Goal: Browse casually: Explore the website without a specific task or goal

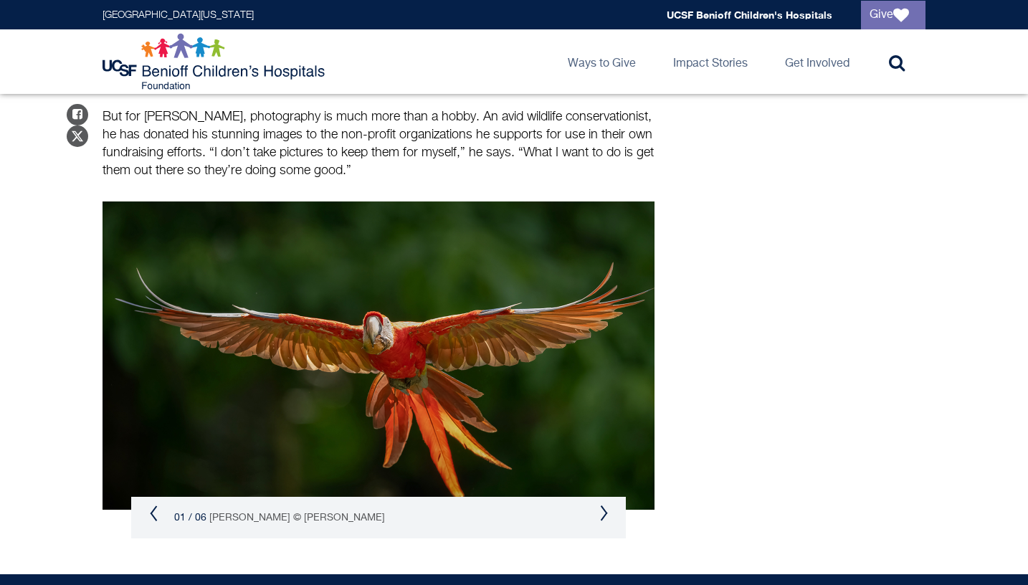
scroll to position [1877, 0]
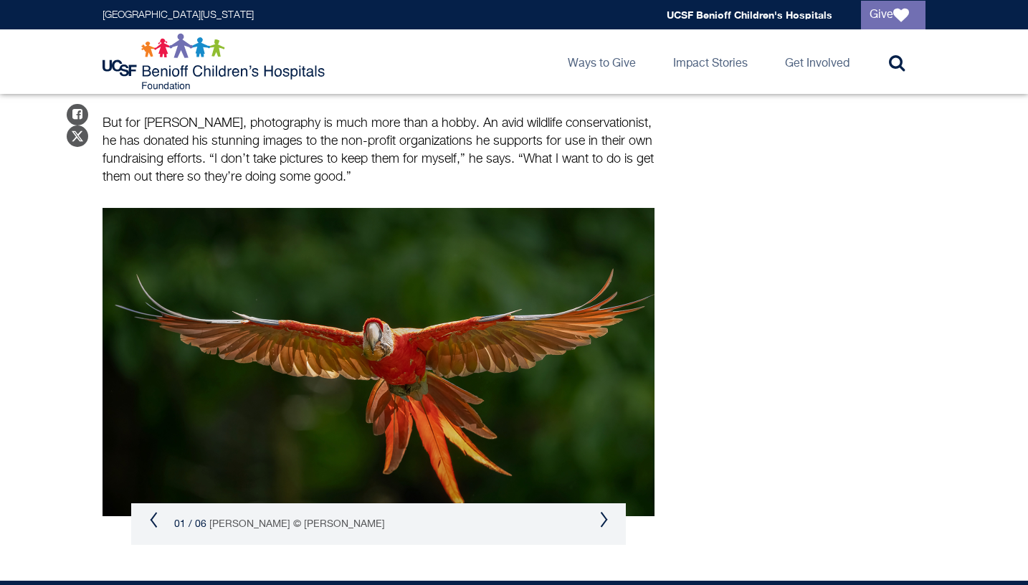
click at [607, 511] on button "Next" at bounding box center [604, 519] width 9 height 17
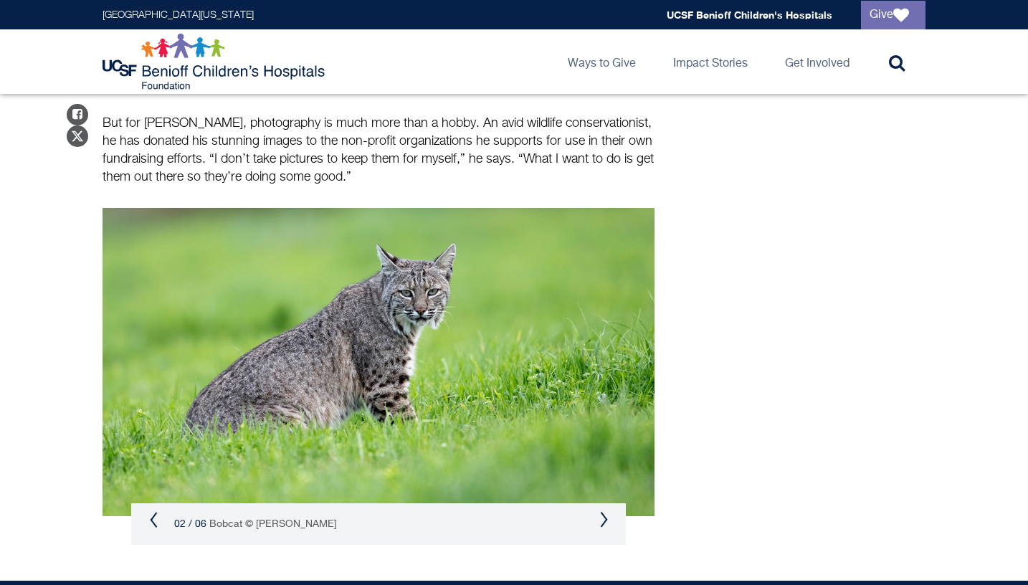
click at [607, 511] on button "Next" at bounding box center [604, 519] width 9 height 17
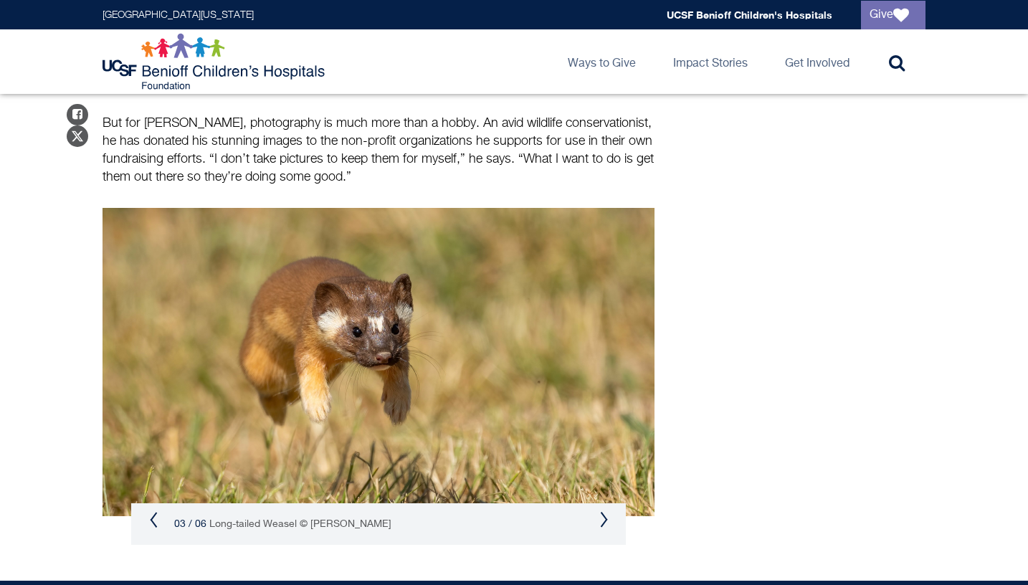
click at [607, 511] on button "Next" at bounding box center [604, 519] width 9 height 17
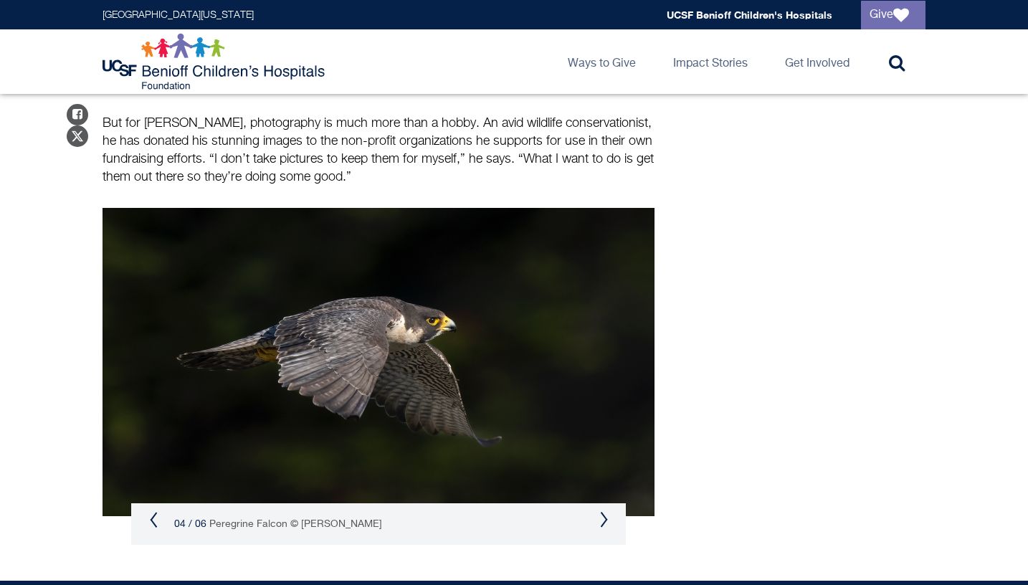
click at [607, 511] on button "Next" at bounding box center [604, 519] width 9 height 17
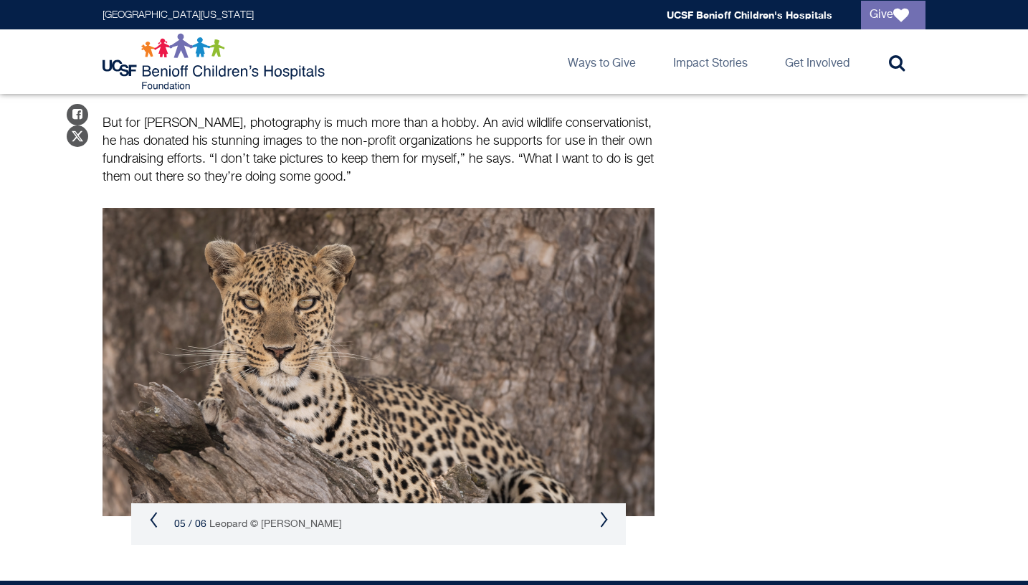
click at [607, 511] on button "Next" at bounding box center [604, 519] width 9 height 17
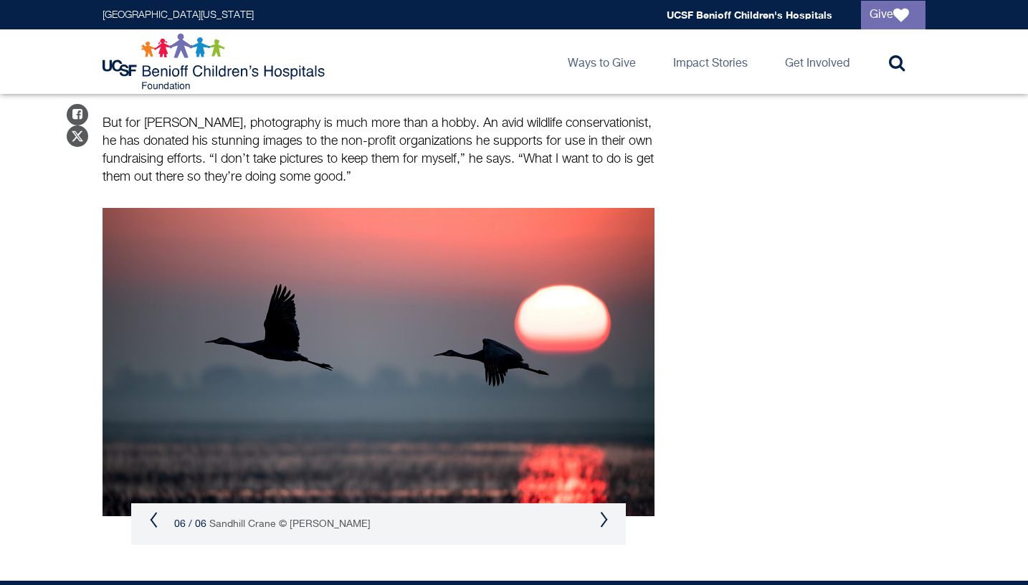
click at [607, 511] on button "Next" at bounding box center [604, 519] width 9 height 17
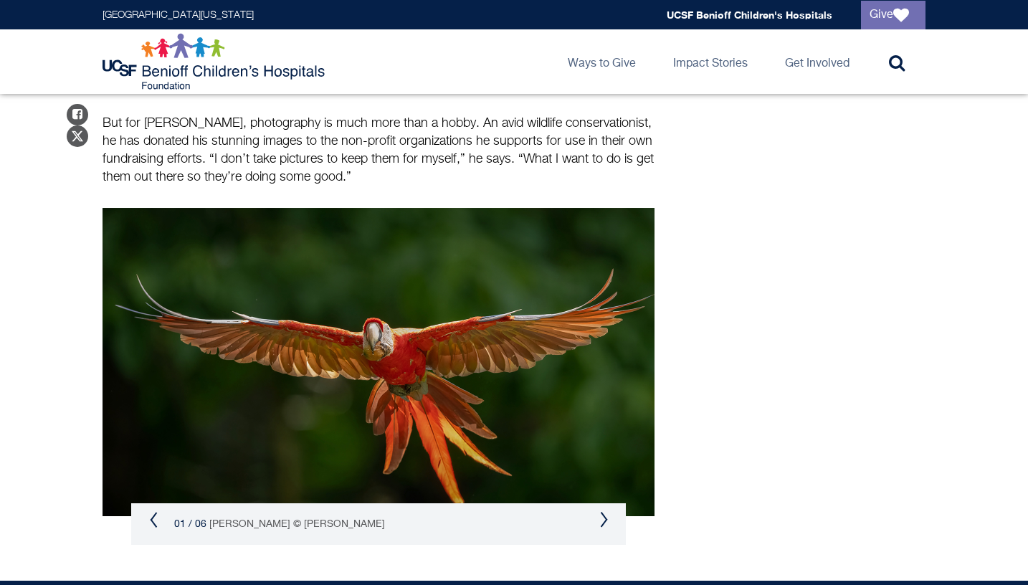
click at [607, 511] on button "Next" at bounding box center [604, 519] width 9 height 17
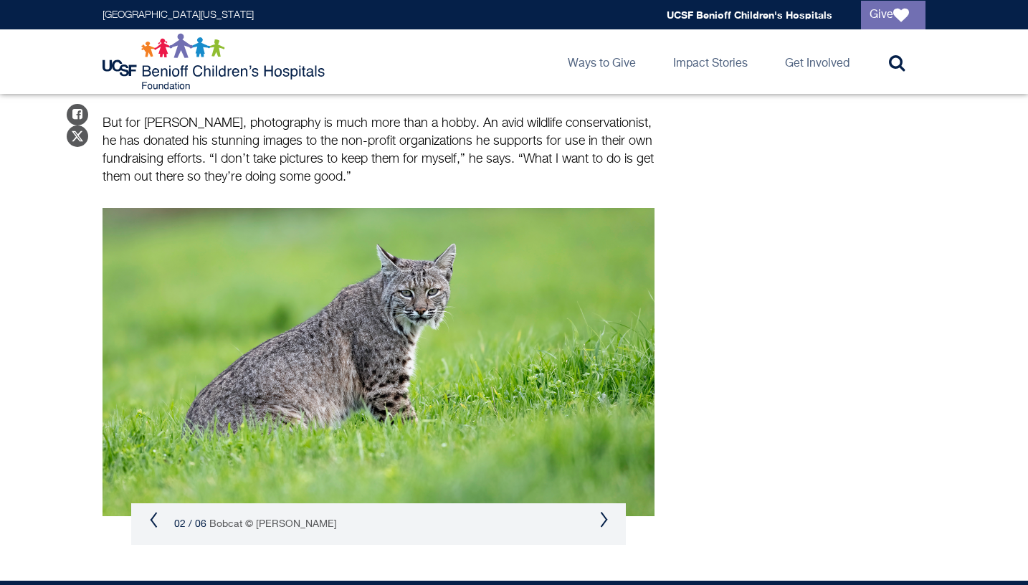
click at [607, 511] on button "Next" at bounding box center [604, 519] width 9 height 17
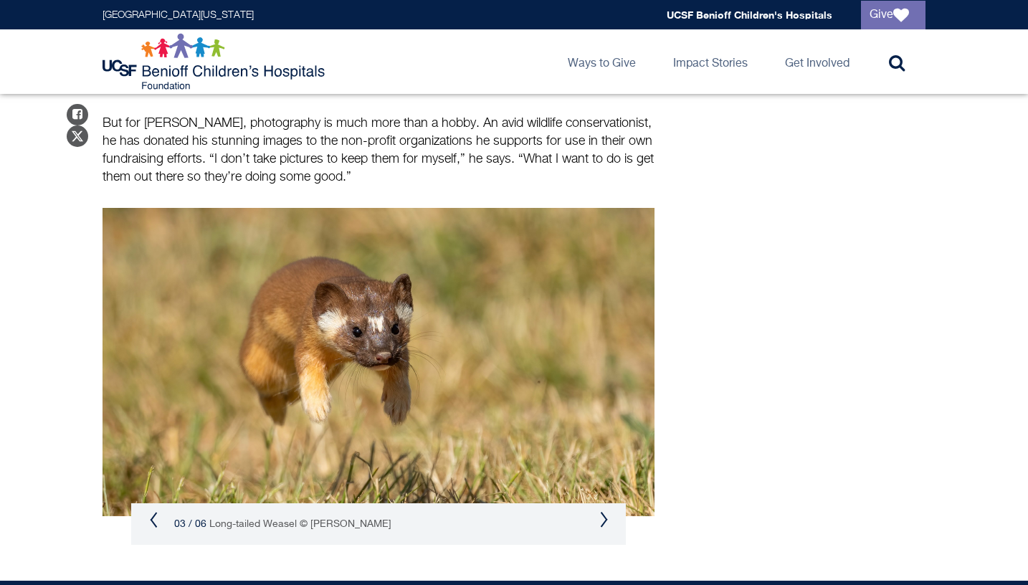
click at [607, 511] on button "Next" at bounding box center [604, 519] width 9 height 17
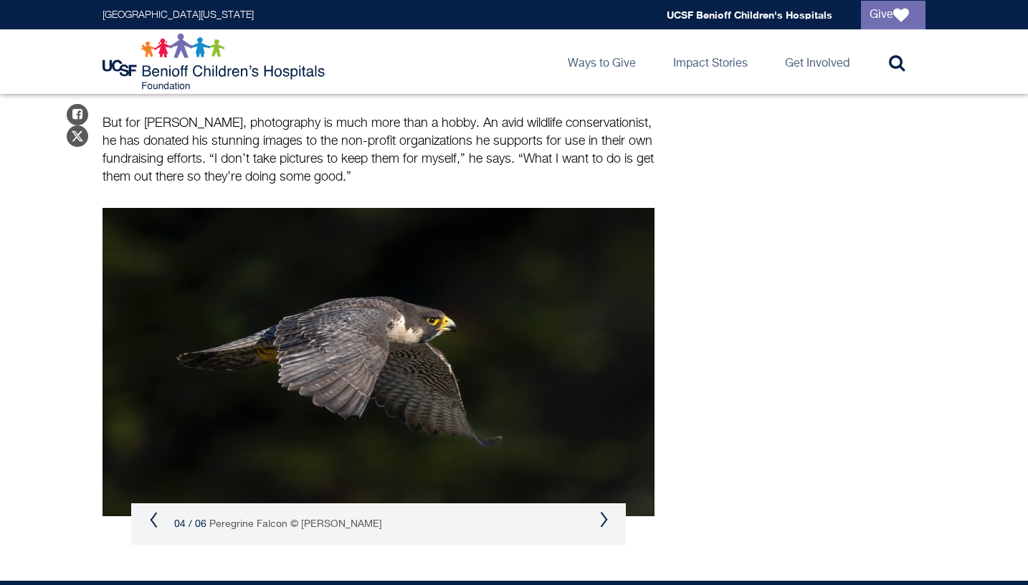
click at [607, 511] on button "Next" at bounding box center [604, 519] width 9 height 17
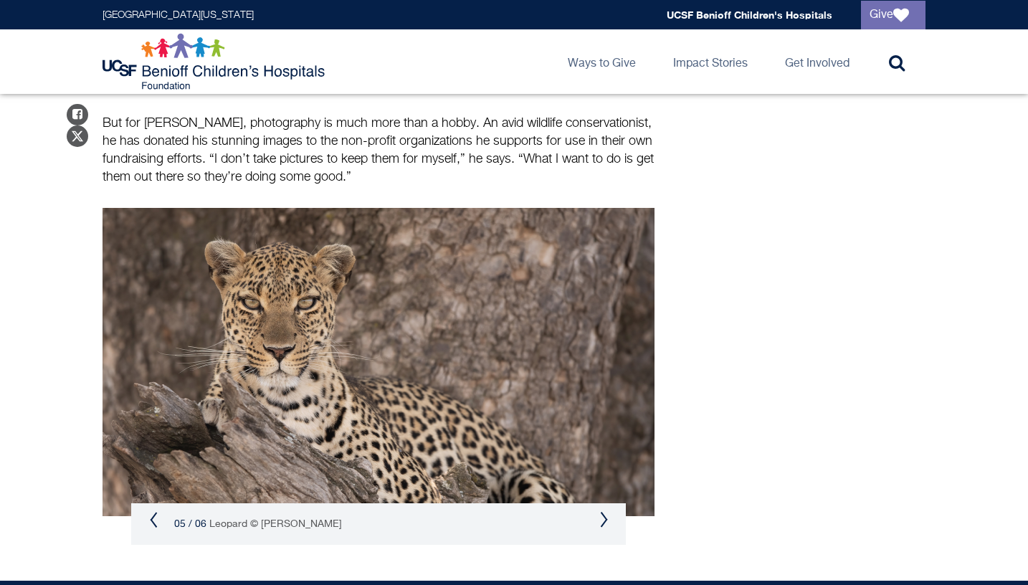
click at [607, 511] on button "Next" at bounding box center [604, 519] width 9 height 17
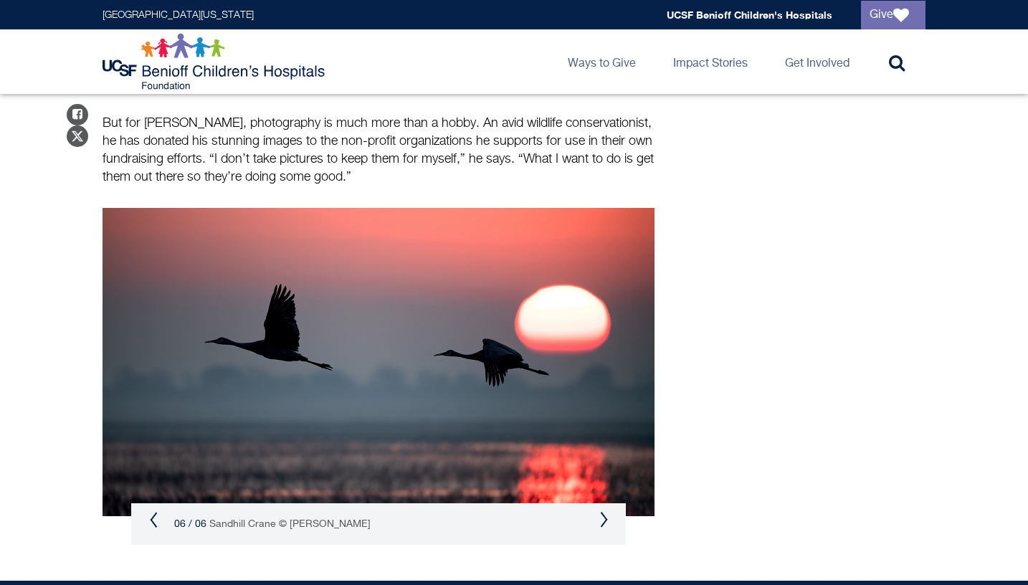
click at [607, 511] on button "Next" at bounding box center [604, 519] width 9 height 17
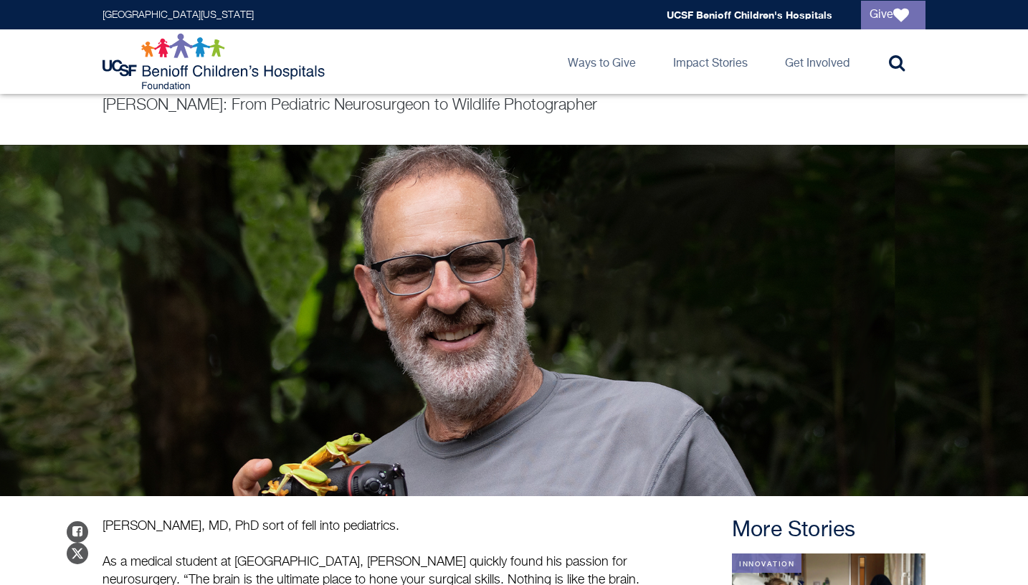
scroll to position [70, 0]
